Goal: Complete application form

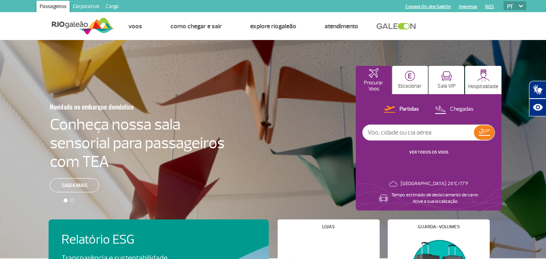
click at [83, 6] on link "Corporativo" at bounding box center [86, 7] width 33 height 13
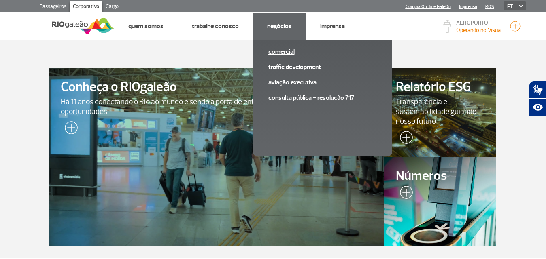
click at [283, 51] on link "Comercial" at bounding box center [322, 51] width 108 height 9
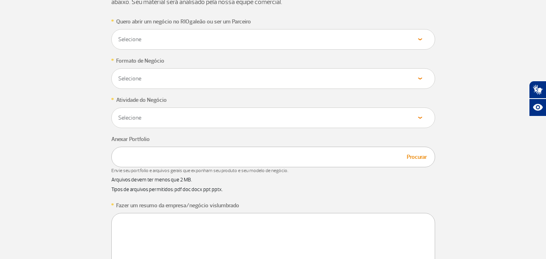
scroll to position [445, 0]
click at [164, 39] on select "Selecione Loja Quiosque Fornecedor" at bounding box center [273, 39] width 311 height 8
select select "Fornecedor"
click at [118, 35] on select "Selecione Loja Quiosque Fornecedor" at bounding box center [273, 39] width 311 height 8
click at [140, 80] on select "Selecione Próprio Franquia" at bounding box center [273, 78] width 311 height 8
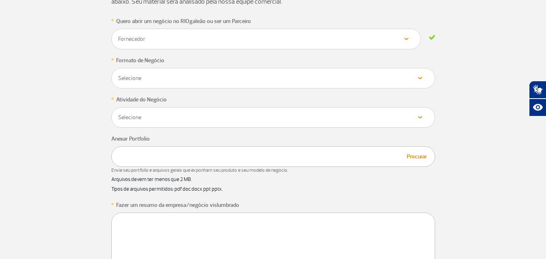
select select "Franquia"
click at [118, 74] on select "Selecione Próprio Franquia" at bounding box center [273, 78] width 311 height 8
click at [144, 118] on select "Selecione Alimentos & Bebidas Joalheria, Bijouterias, Relógios Moda e Acessório…" at bounding box center [273, 118] width 311 height 8
select select "Serviços"
click at [118, 114] on select "Selecione Alimentos & Bebidas Joalheria, Bijouterias, Relógios Moda e Acessório…" at bounding box center [273, 118] width 311 height 8
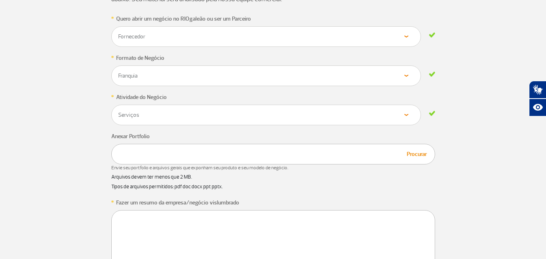
scroll to position [485, 0]
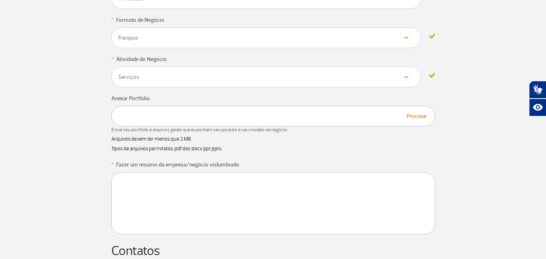
click at [134, 119] on div "Procurar" at bounding box center [273, 116] width 324 height 21
click at [422, 117] on button "Procurar" at bounding box center [416, 116] width 25 height 9
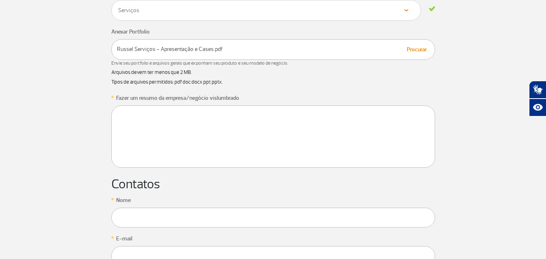
scroll to position [566, 0]
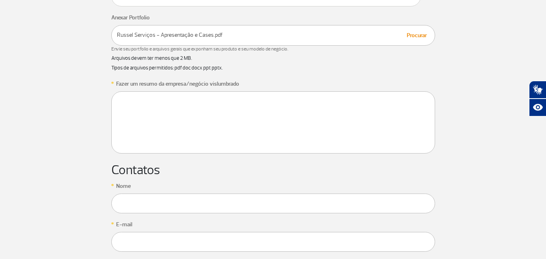
click at [154, 100] on textarea at bounding box center [273, 122] width 324 height 62
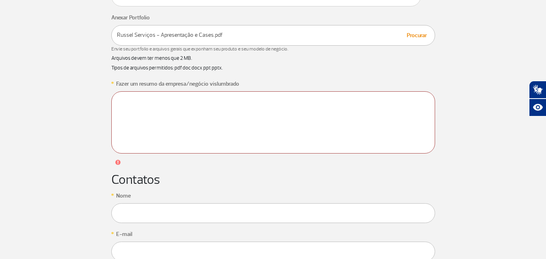
paste textarea "Loremips dolorsitam con adipisci, elits doeiu temporincidi u laboreetdo mag al …"
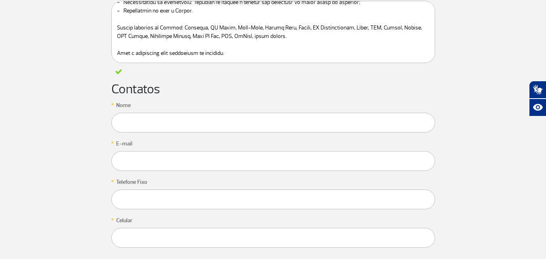
scroll to position [688, 0]
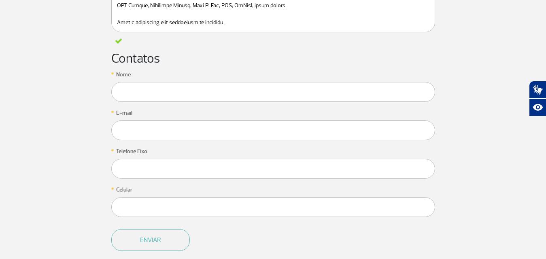
type textarea "Loremips dolorsitam con adipisci, elits doeiu temporincidi u laboreetdo mag al …"
click at [135, 98] on input "text" at bounding box center [273, 92] width 324 height 20
type input "[PERSON_NAME]"
click at [150, 133] on input "text" at bounding box center [273, 131] width 324 height 20
click at [129, 131] on input "text" at bounding box center [266, 131] width 310 height 20
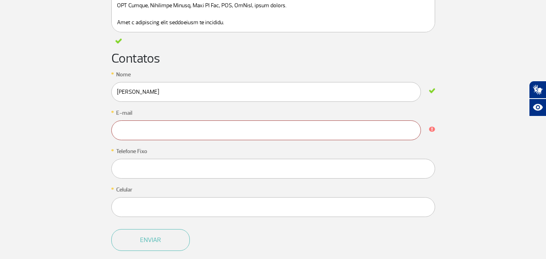
paste input "[EMAIL_ADDRESS][DOMAIN_NAME]"
type input "[EMAIL_ADDRESS][DOMAIN_NAME]"
click at [145, 170] on input "text" at bounding box center [273, 169] width 324 height 20
click at [148, 179] on input "text" at bounding box center [273, 169] width 324 height 20
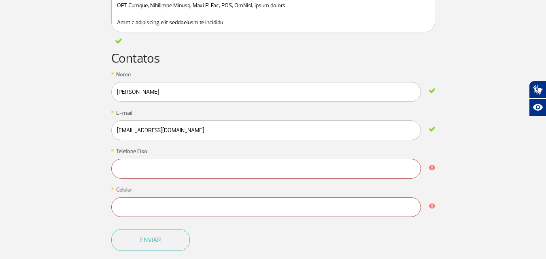
click at [148, 179] on input "text" at bounding box center [266, 169] width 310 height 20
paste input "21 99888-0981"
type input "21 998880981"
click at [133, 175] on input "text" at bounding box center [266, 169] width 310 height 20
paste input "[PHONE_NUMBER]"
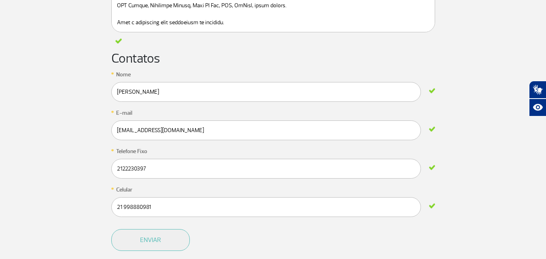
type input "2122230397"
click at [94, 155] on app-form-ic "* Quero abrir um negócio no RIOgaleão ou ser um Parceiro Selecione Loja Quiosqu…" at bounding box center [273, 24] width 449 height 502
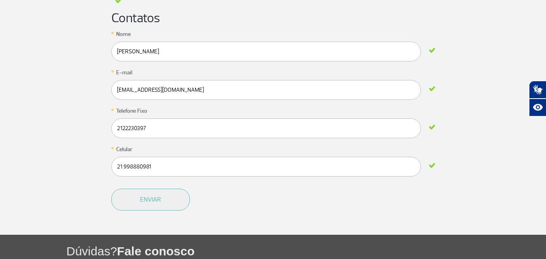
scroll to position [822, 0]
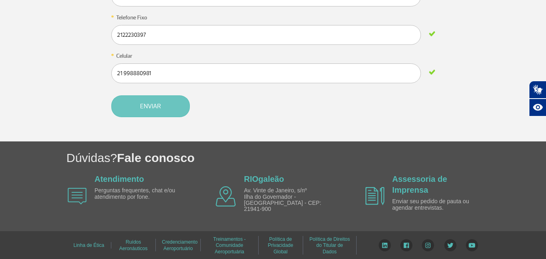
click at [182, 105] on button "Enviar" at bounding box center [150, 106] width 78 height 22
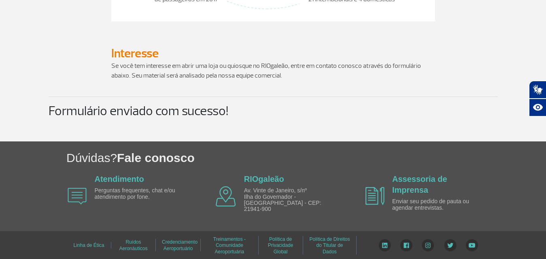
scroll to position [331, 0]
